Goal: Transaction & Acquisition: Purchase product/service

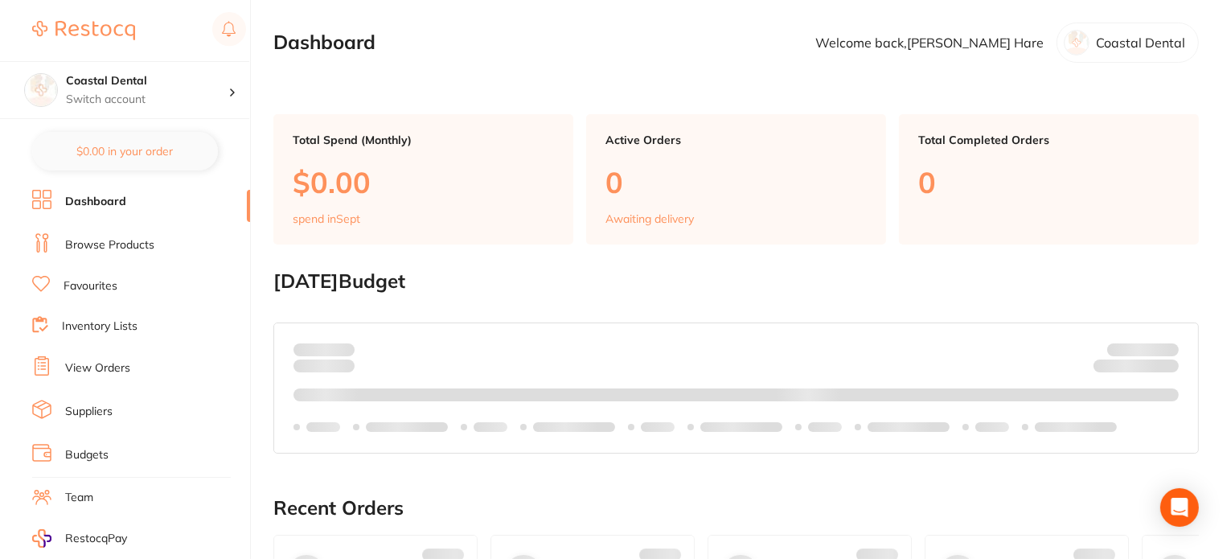
click at [122, 242] on link "Browse Products" at bounding box center [109, 245] width 89 height 16
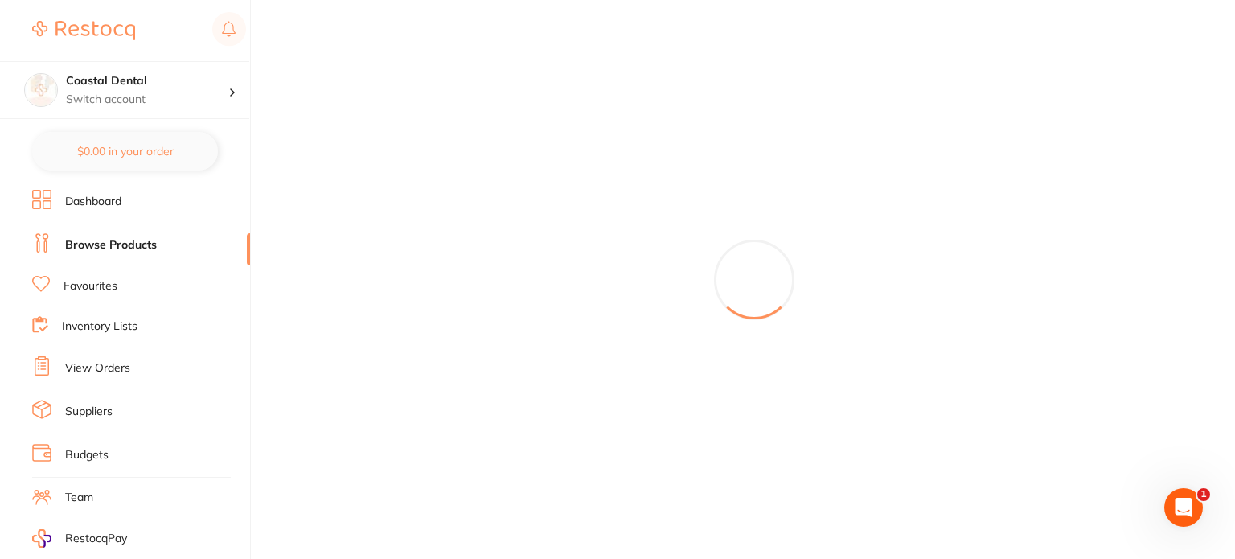
click at [87, 202] on link "Dashboard" at bounding box center [93, 202] width 56 height 16
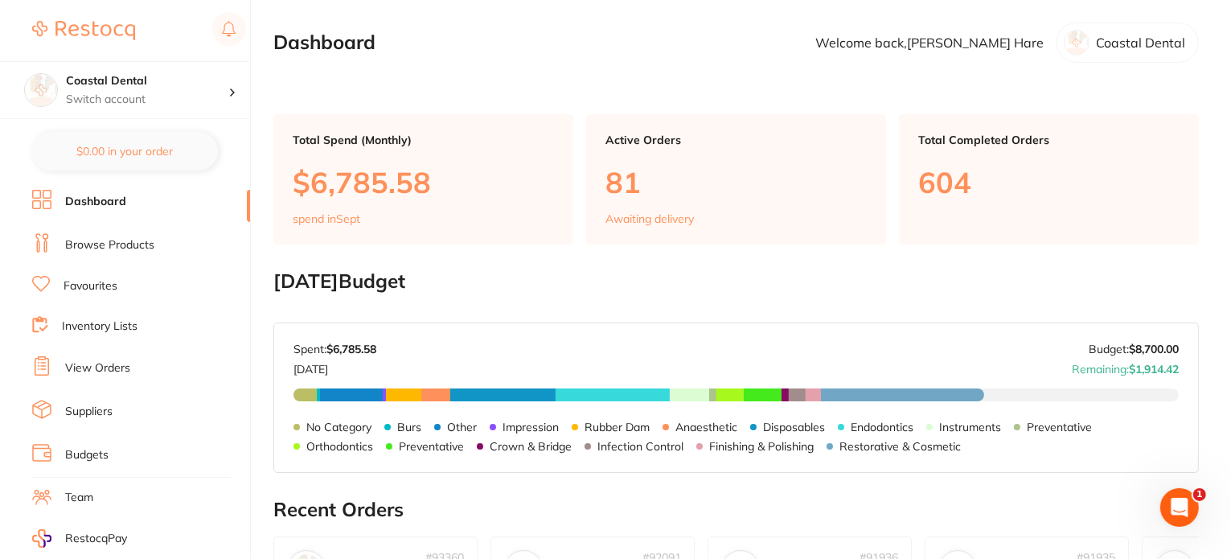
click at [97, 240] on link "Browse Products" at bounding box center [109, 245] width 89 height 16
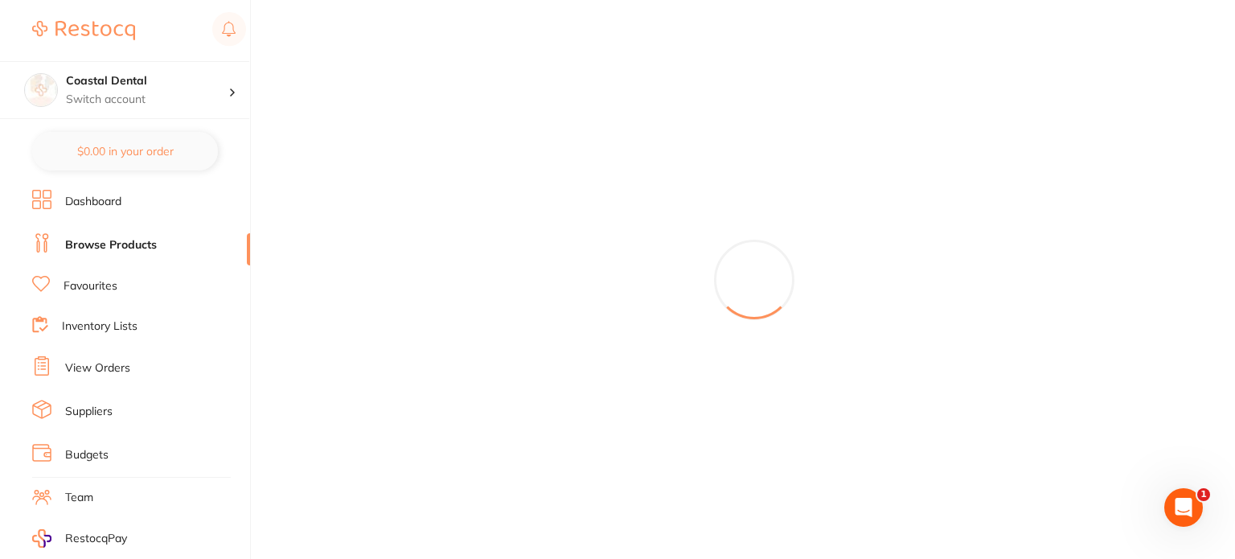
scroll to position [190, 0]
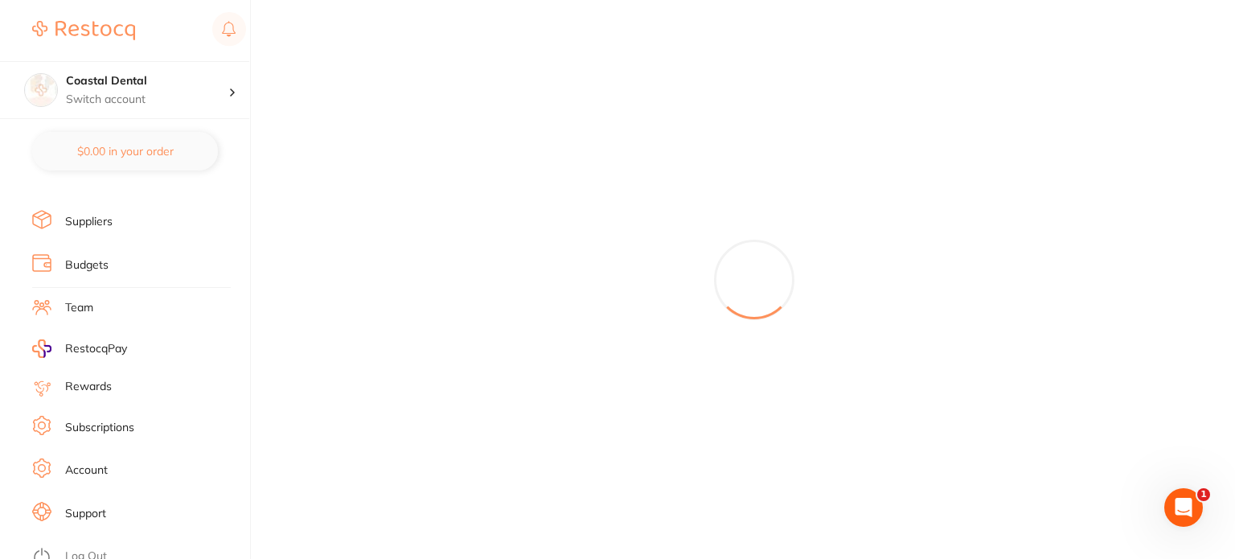
click at [86, 548] on link "Log Out" at bounding box center [86, 556] width 42 height 16
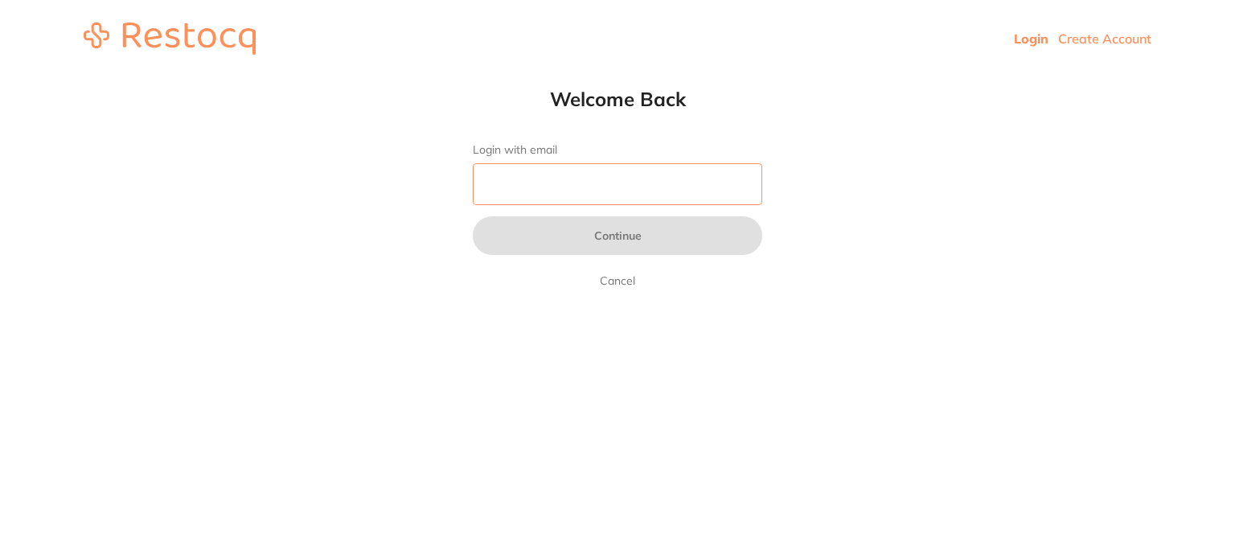
click at [544, 186] on input "Login with email" at bounding box center [618, 184] width 290 height 42
type input "[EMAIL_ADDRESS][DOMAIN_NAME]"
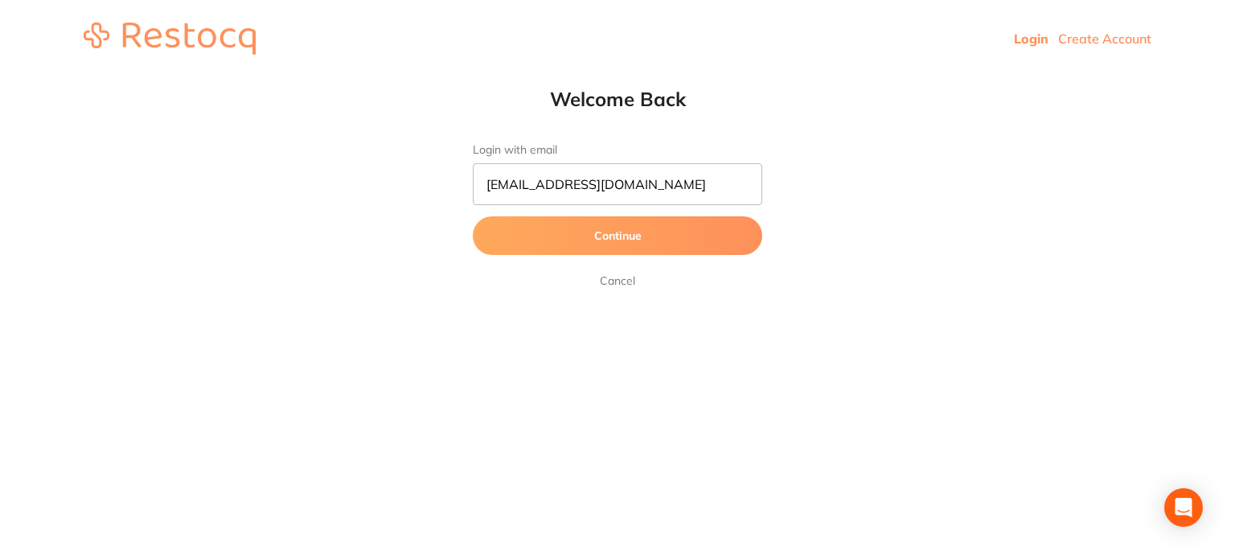
click at [570, 231] on button "Continue" at bounding box center [618, 235] width 290 height 39
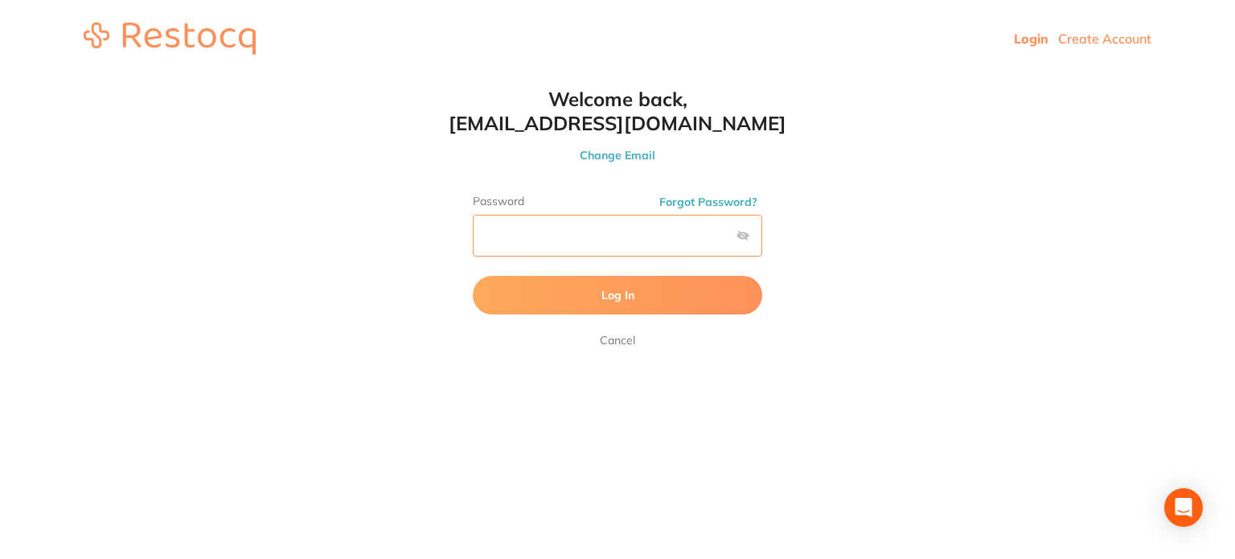
click at [473, 276] on button "Log In" at bounding box center [618, 295] width 290 height 39
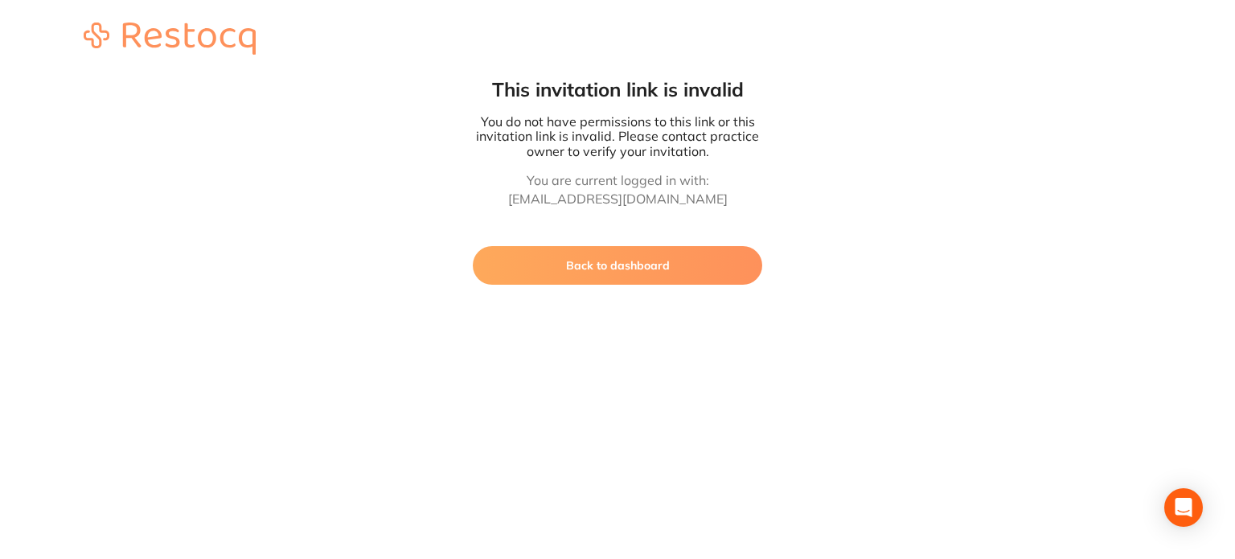
drag, startPoint x: 649, startPoint y: 257, endPoint x: 639, endPoint y: 254, distance: 9.9
click at [648, 257] on button "Back to dashboard" at bounding box center [618, 265] width 290 height 39
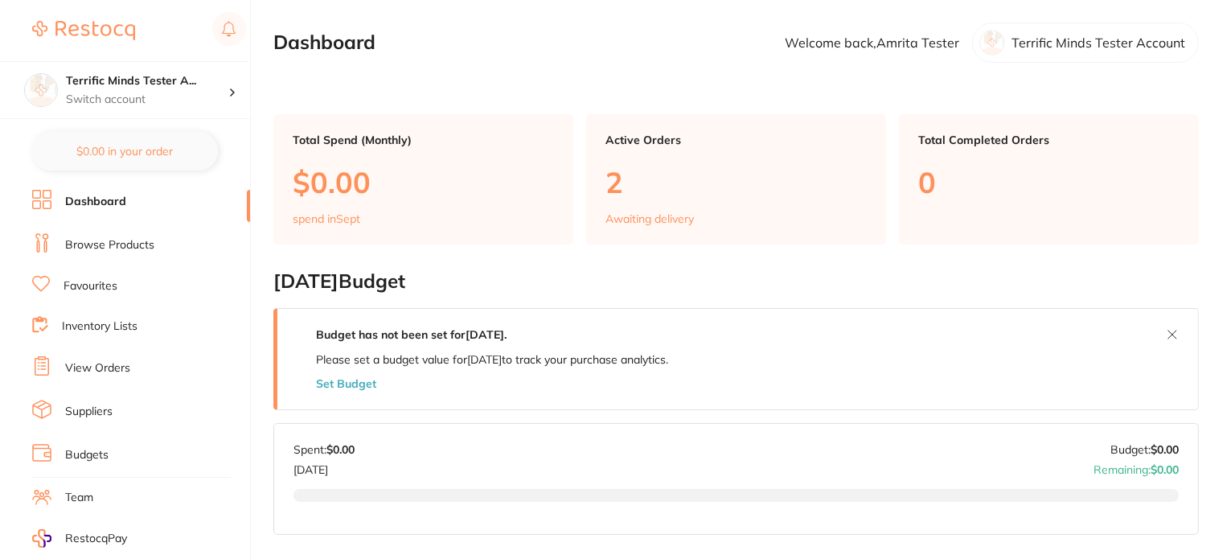
click at [117, 243] on link "Browse Products" at bounding box center [109, 245] width 89 height 16
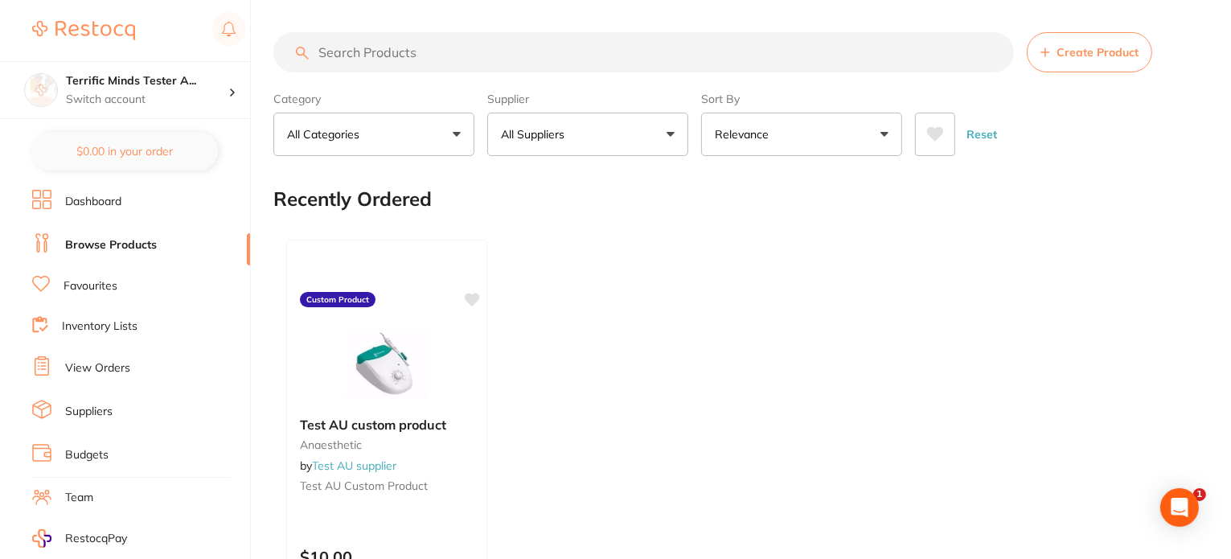
click at [571, 113] on button "All Suppliers" at bounding box center [587, 134] width 201 height 43
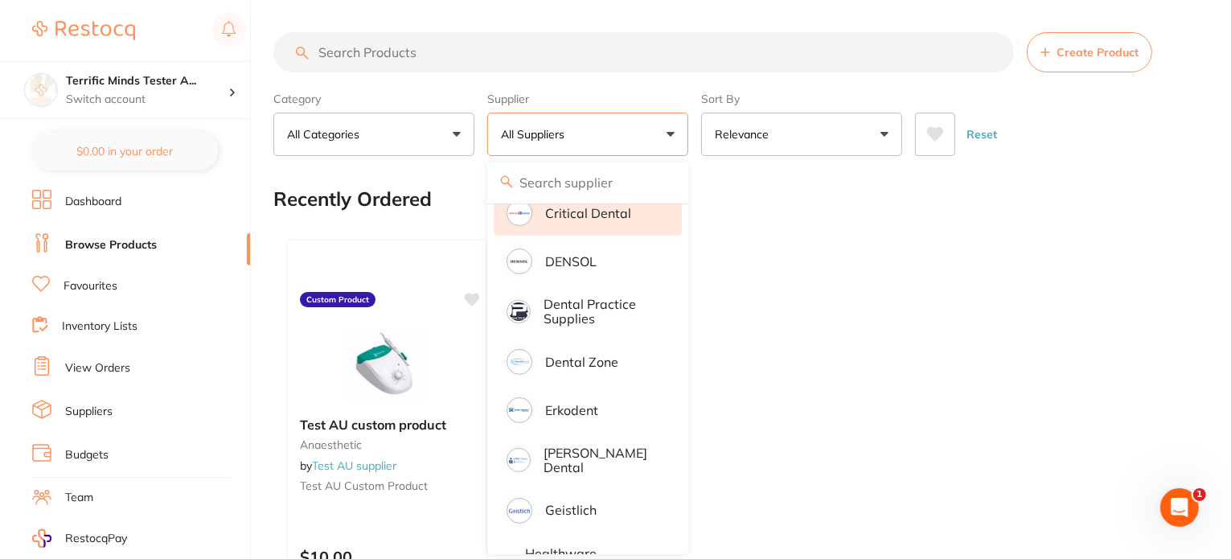
scroll to position [643, 0]
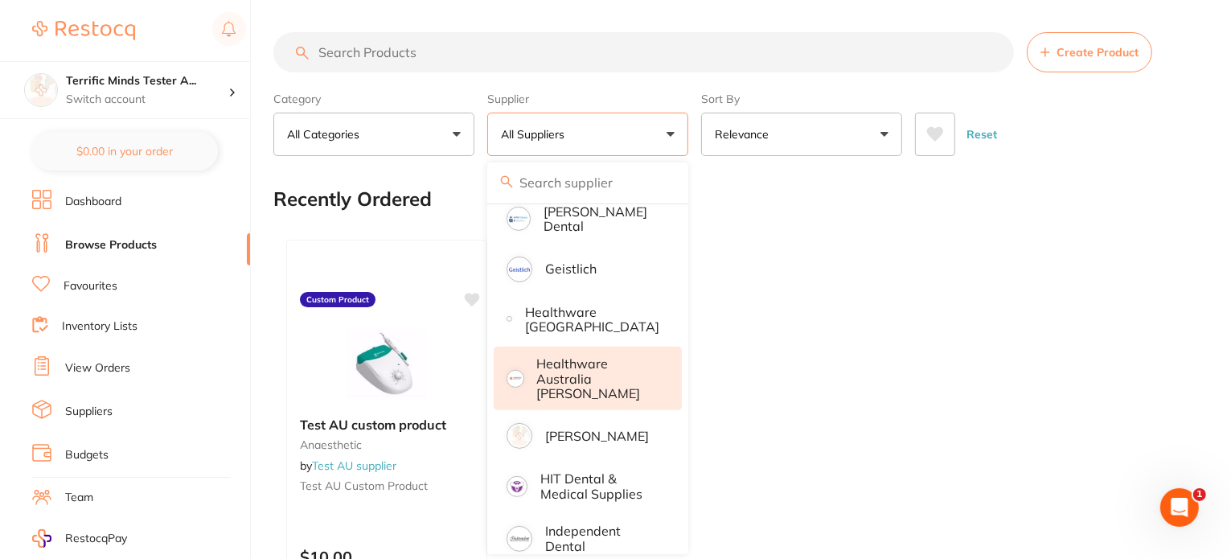
click at [614, 368] on p "Healthware Australia [PERSON_NAME]" at bounding box center [598, 378] width 123 height 44
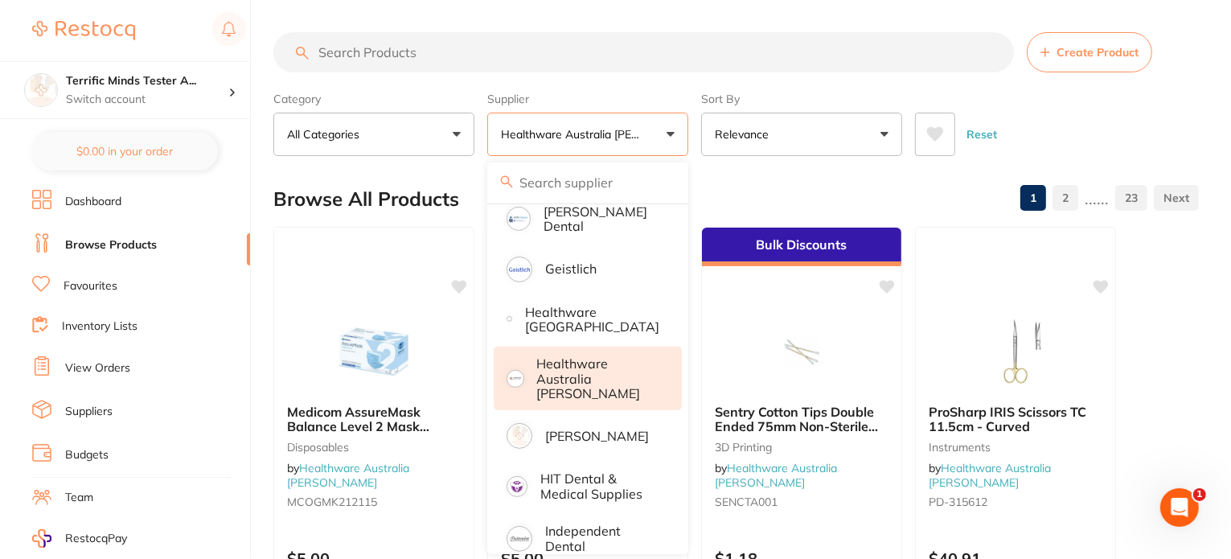
click at [693, 141] on div "Category All Categories All Categories 3D Printing Crown & Bridge disposables D…" at bounding box center [736, 120] width 926 height 71
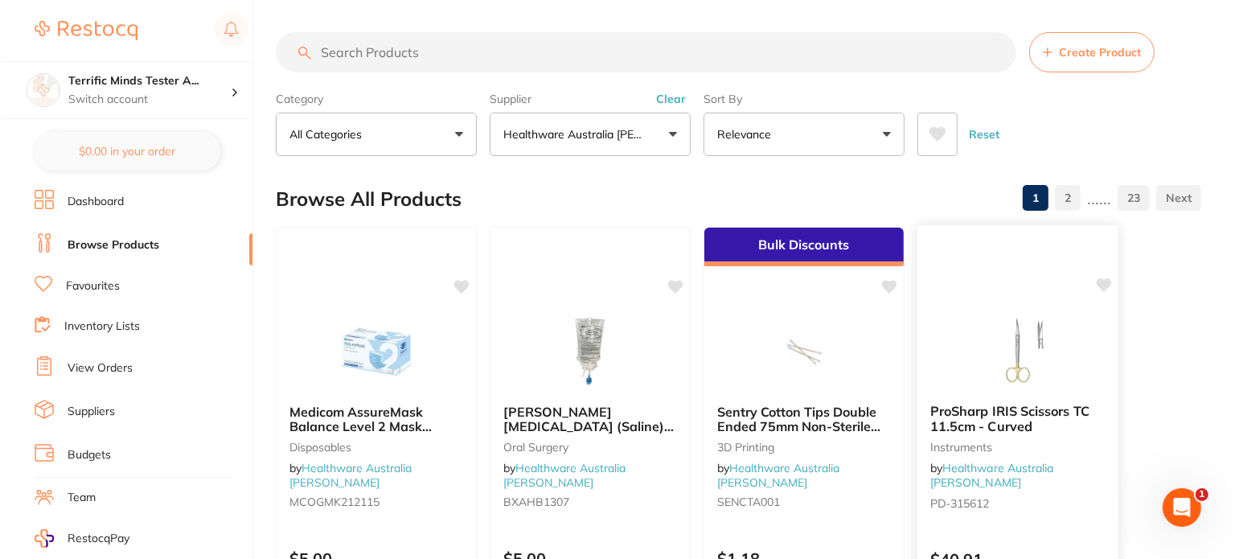
scroll to position [0, 0]
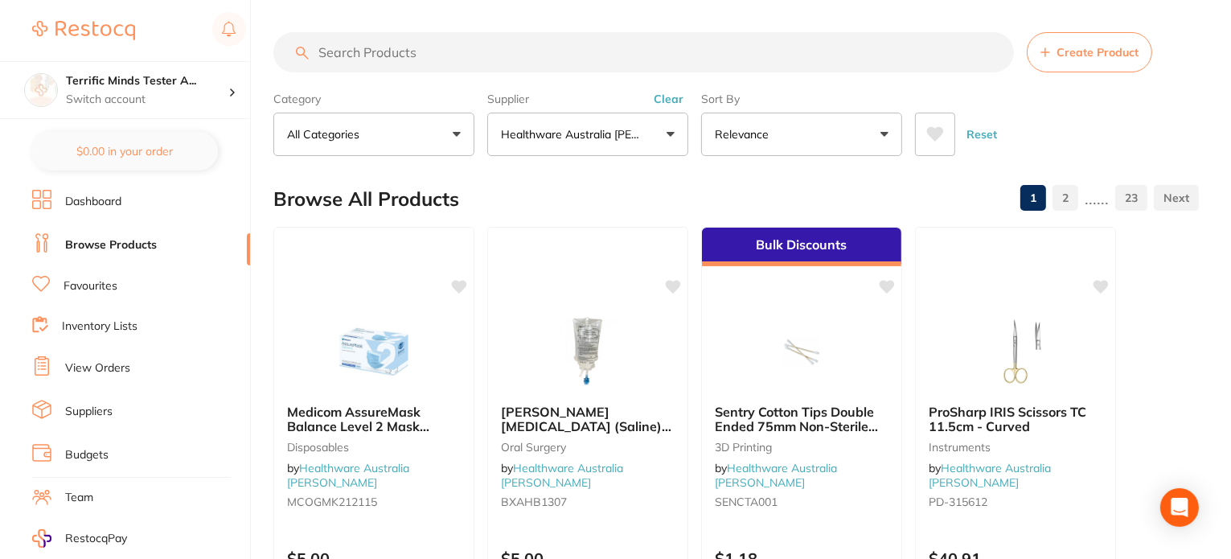
click at [1133, 187] on link "23" at bounding box center [1131, 198] width 32 height 32
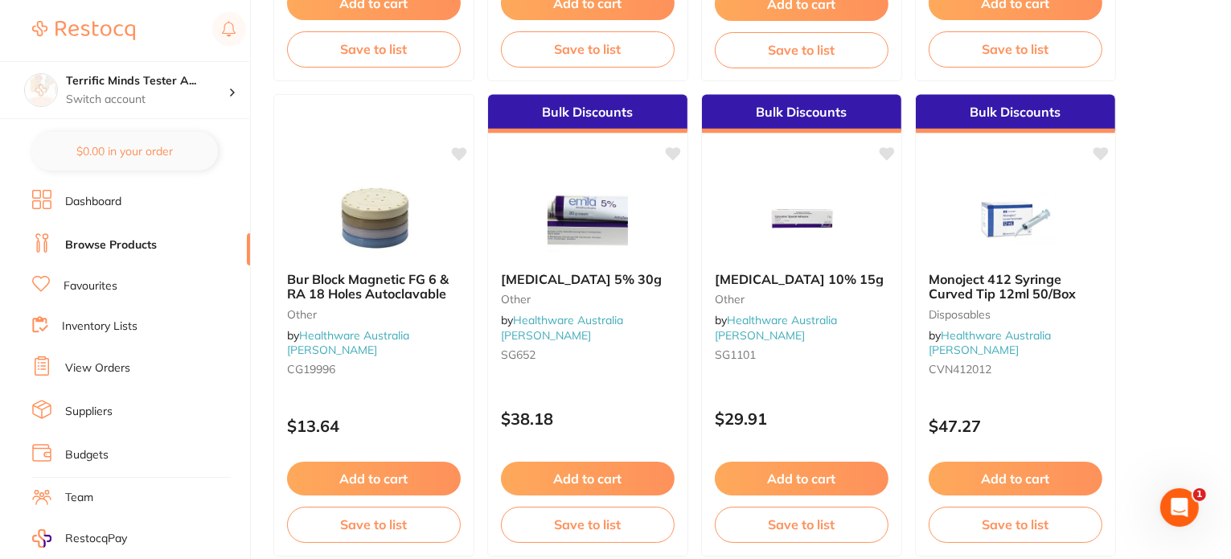
scroll to position [2590, 0]
